Goal: Submit feedback/report problem

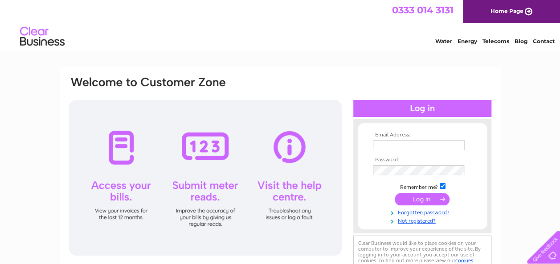
type input "kilsythflowers@gmail.com"
click at [419, 199] on input "submit" at bounding box center [421, 199] width 55 height 12
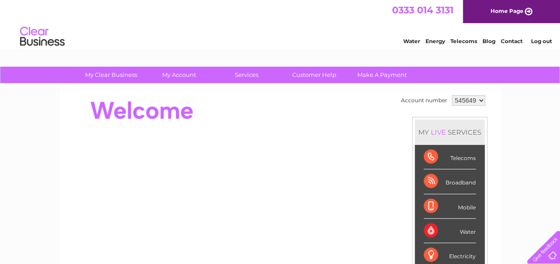
click at [515, 38] on link "Contact" at bounding box center [511, 41] width 22 height 7
click at [324, 76] on link "Customer Help" at bounding box center [313, 75] width 73 height 16
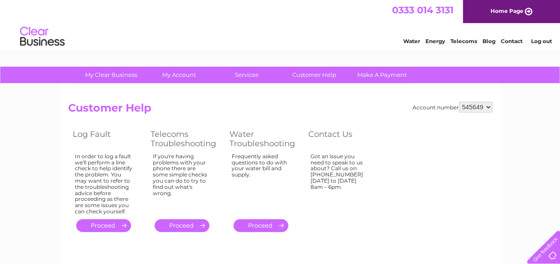
click at [186, 223] on link "." at bounding box center [181, 225] width 55 height 13
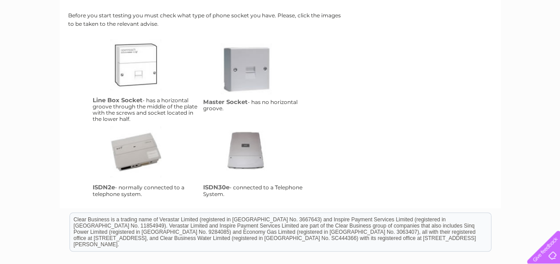
scroll to position [207, 0]
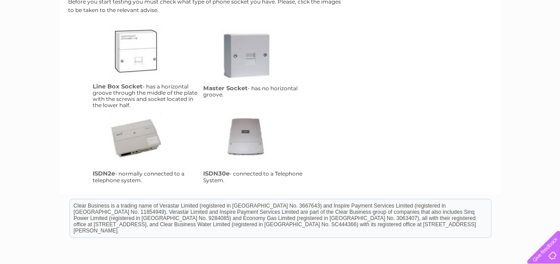
click at [150, 67] on link "lbs" at bounding box center [145, 60] width 71 height 71
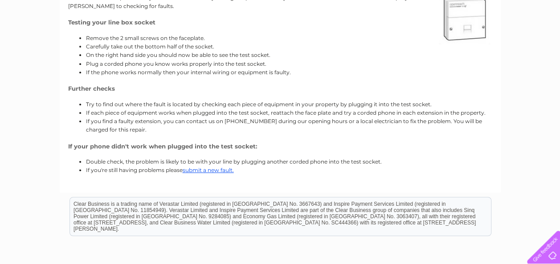
scroll to position [178, 0]
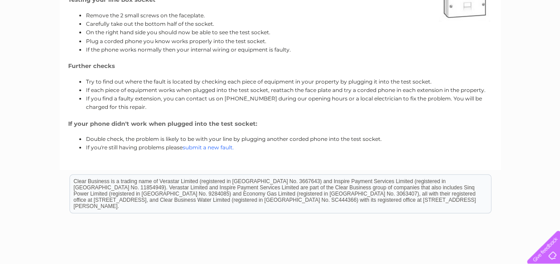
click at [215, 148] on link "submit a new fault." at bounding box center [208, 147] width 51 height 7
click at [216, 148] on link "submit a new fault." at bounding box center [208, 147] width 51 height 7
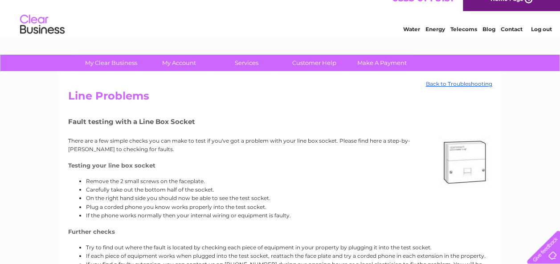
scroll to position [0, 0]
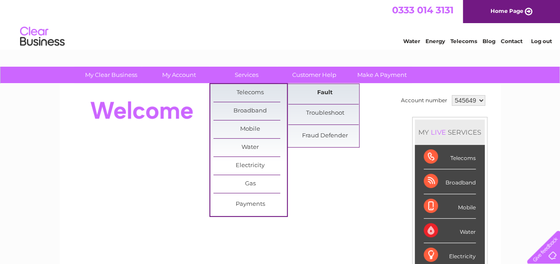
click at [320, 91] on link "Fault" at bounding box center [324, 93] width 73 height 18
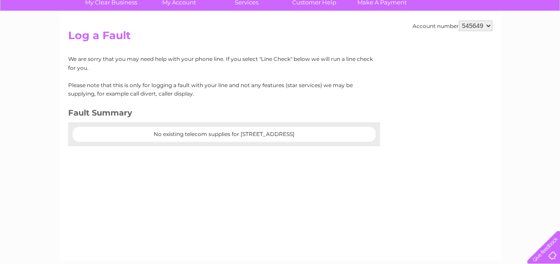
scroll to position [50, 0]
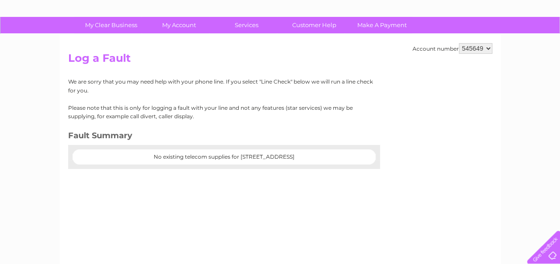
click at [259, 155] on center "No existing telecom supplies for [STREET_ADDRESS]" at bounding box center [223, 157] width 285 height 6
click at [300, 25] on link "Customer Help" at bounding box center [313, 25] width 73 height 16
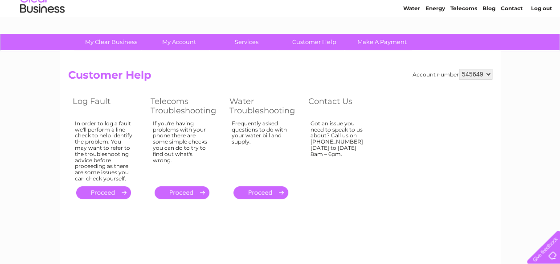
scroll to position [45, 0]
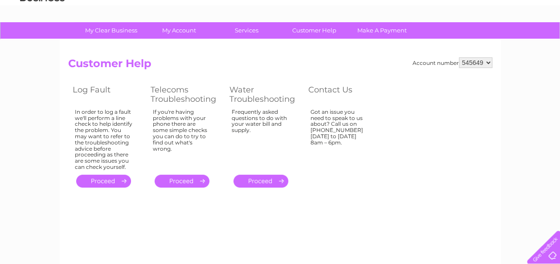
click at [110, 181] on link "." at bounding box center [103, 181] width 55 height 13
